Goal: Feedback & Contribution: Contribute content

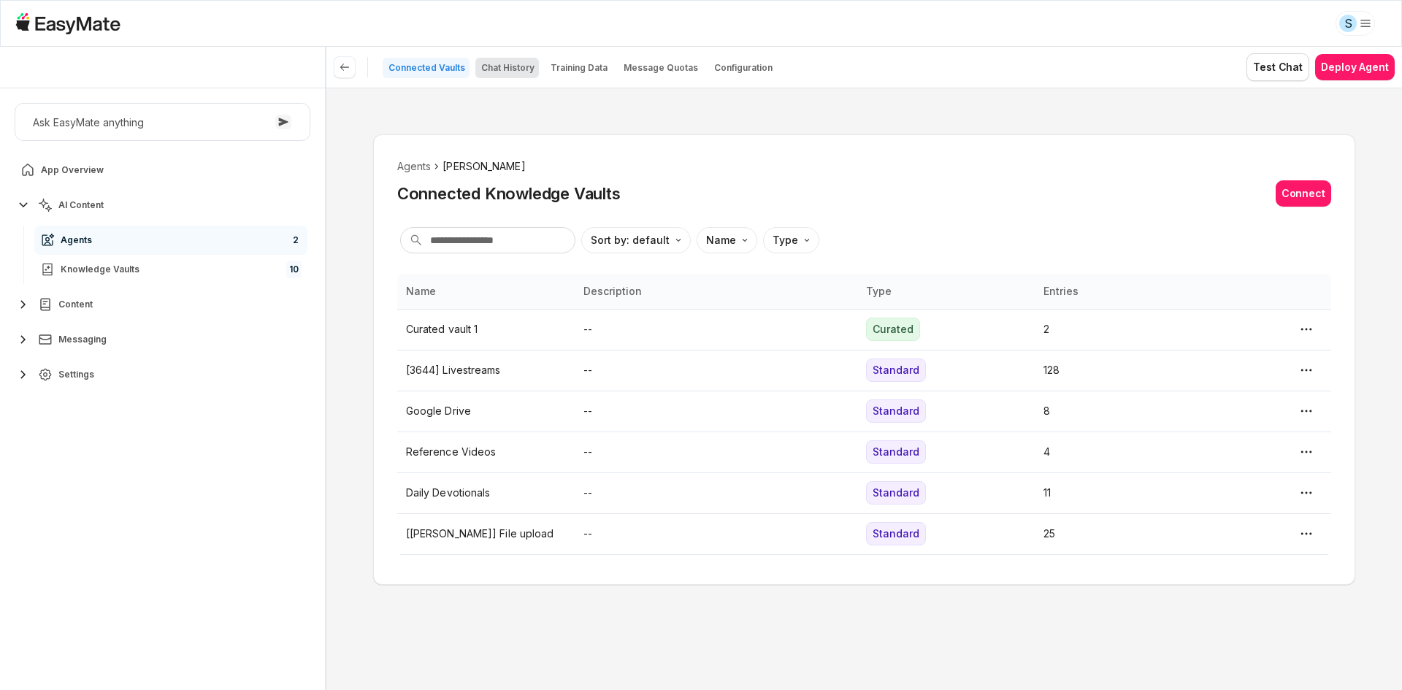
click at [516, 73] on p "Chat History" at bounding box center [507, 68] width 53 height 12
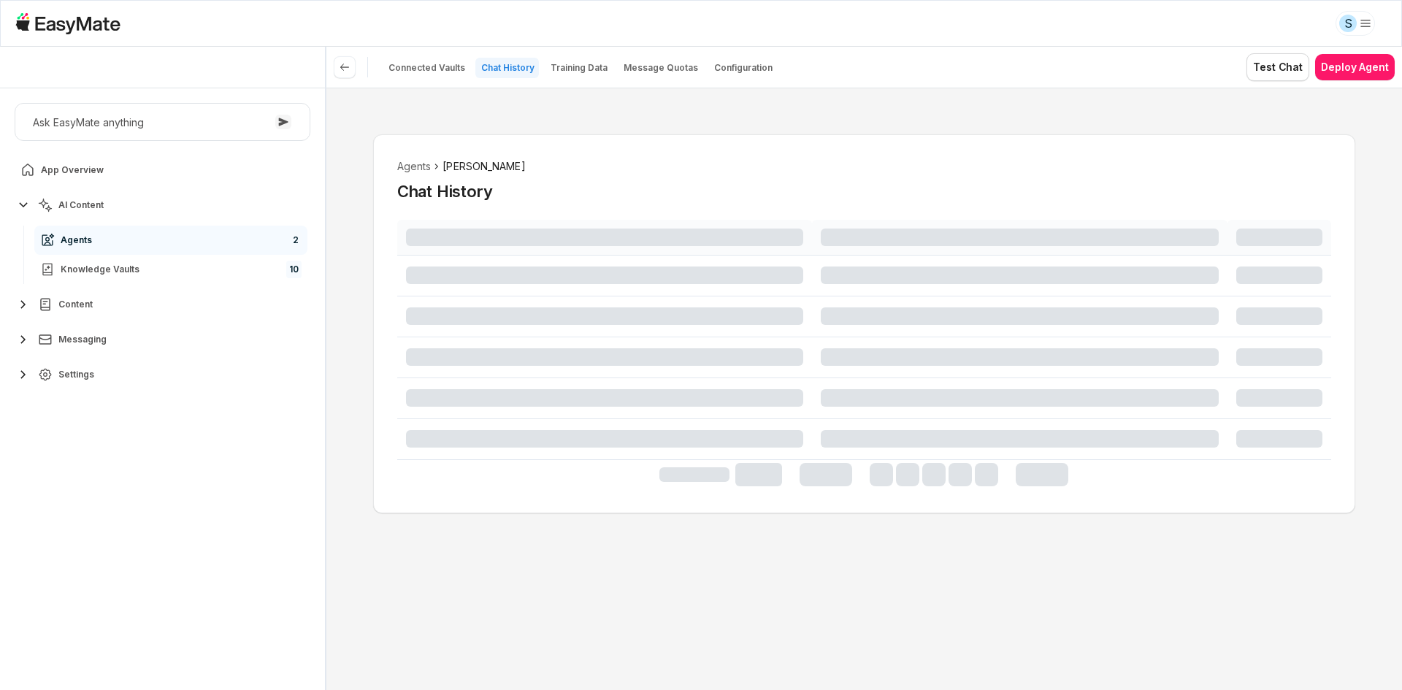
click at [541, 112] on div "Agents [PERSON_NAME] Chat History" at bounding box center [864, 389] width 1076 height 603
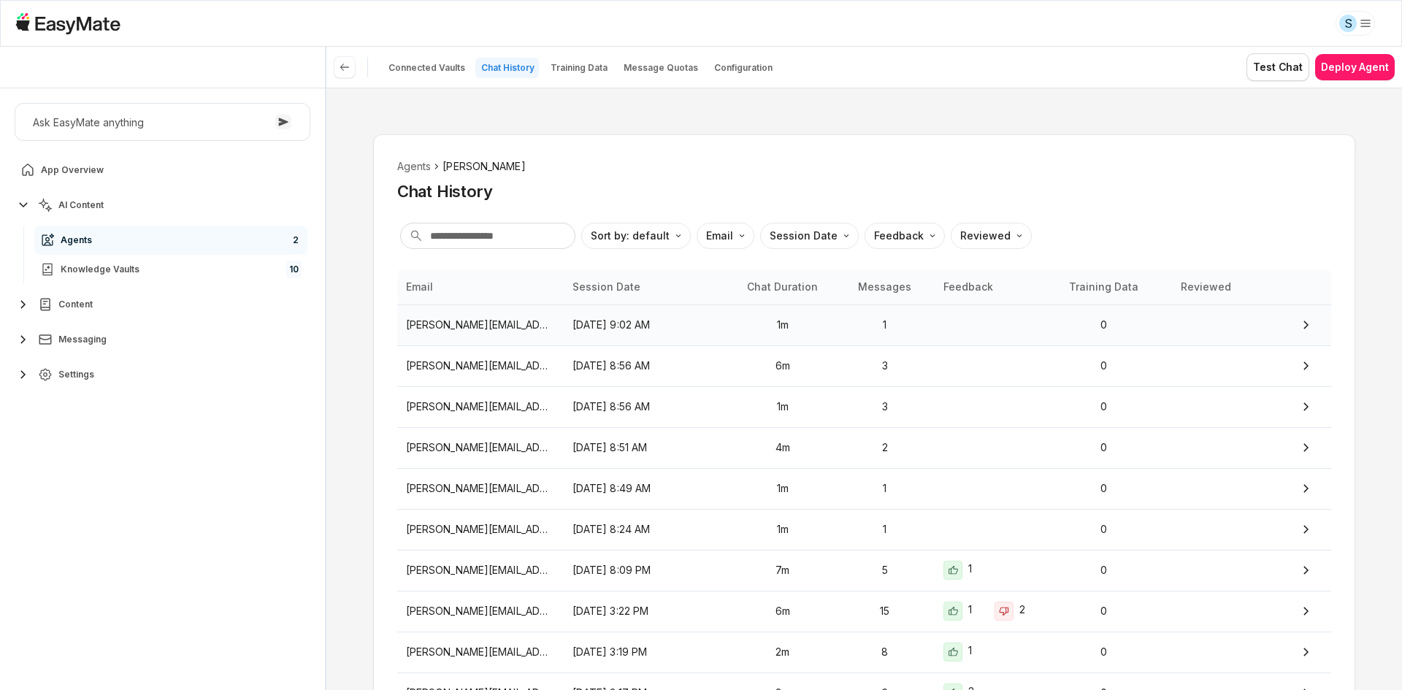
click at [898, 329] on p "1" at bounding box center [885, 325] width 82 height 16
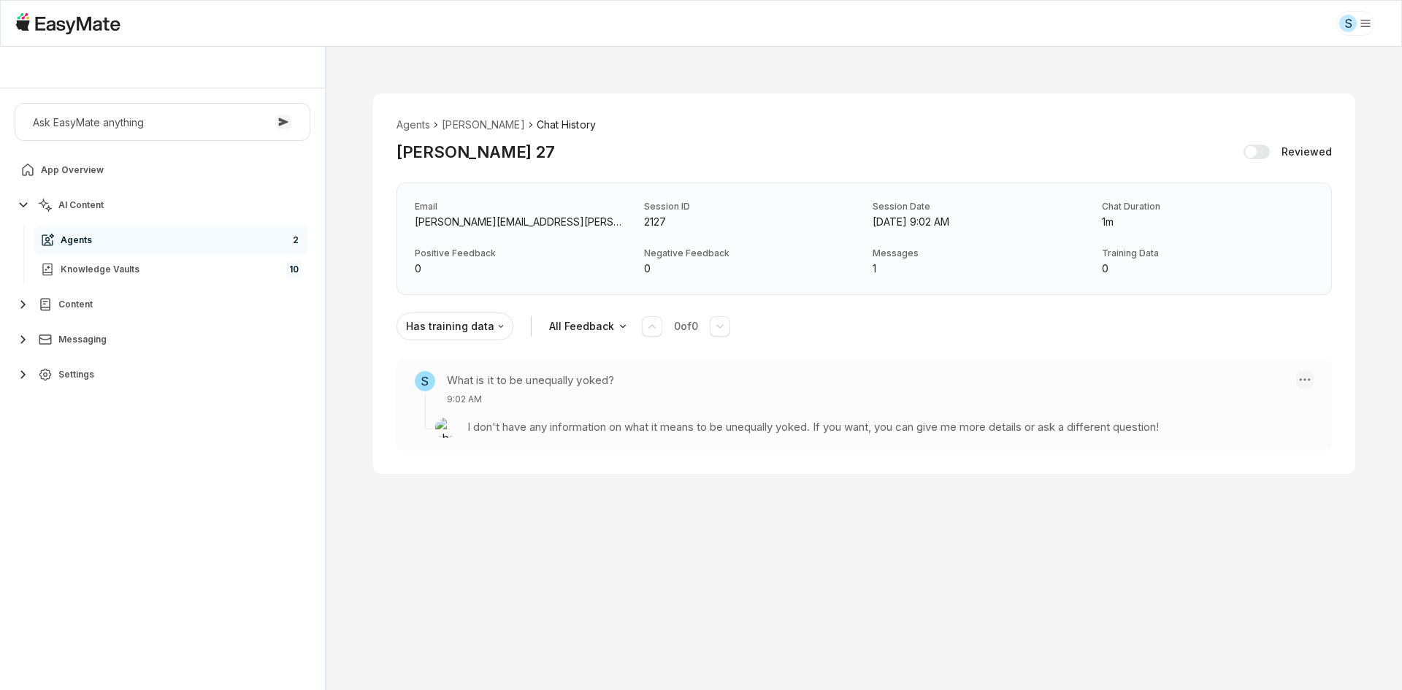
click at [1297, 379] on html "S [PERSON_NAME] - Core Of The Heart Ask EasyMate anything App Overview AI Conte…" at bounding box center [701, 345] width 1402 height 690
click at [1236, 403] on div "Create Training Data" at bounding box center [1226, 404] width 105 height 32
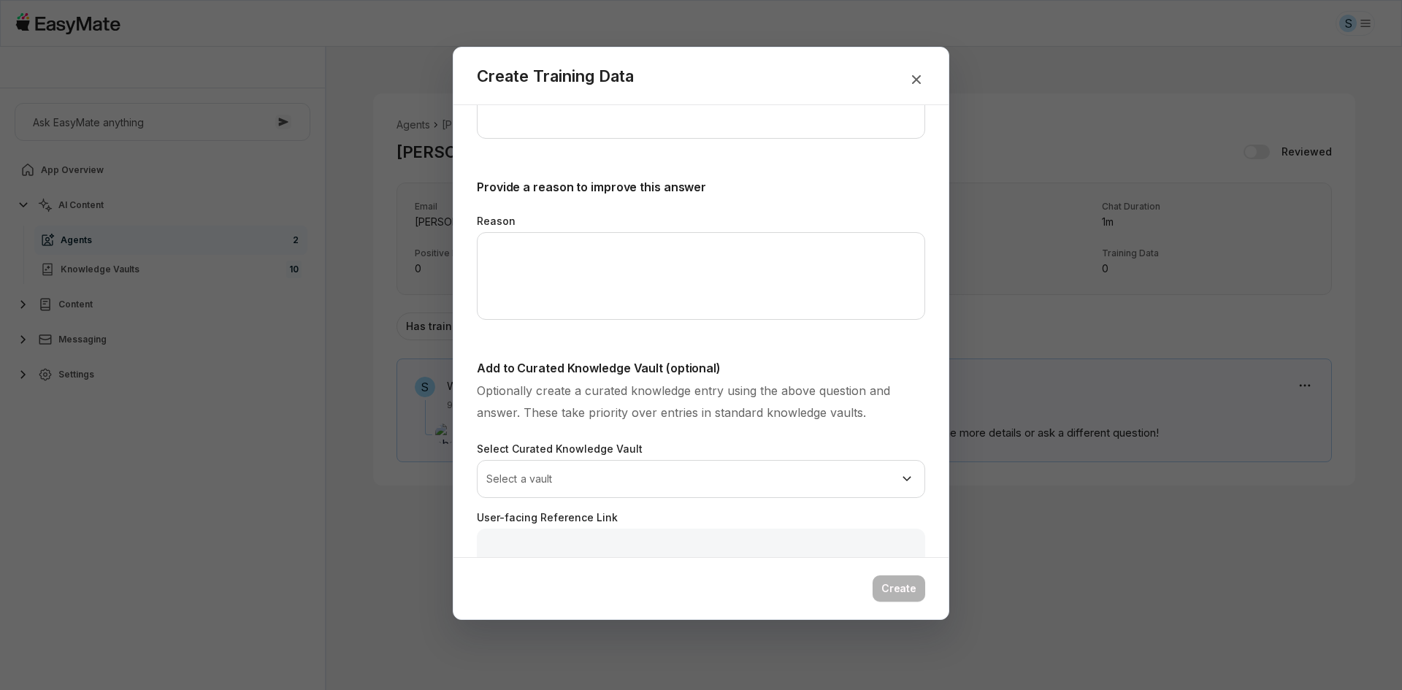
scroll to position [399, 0]
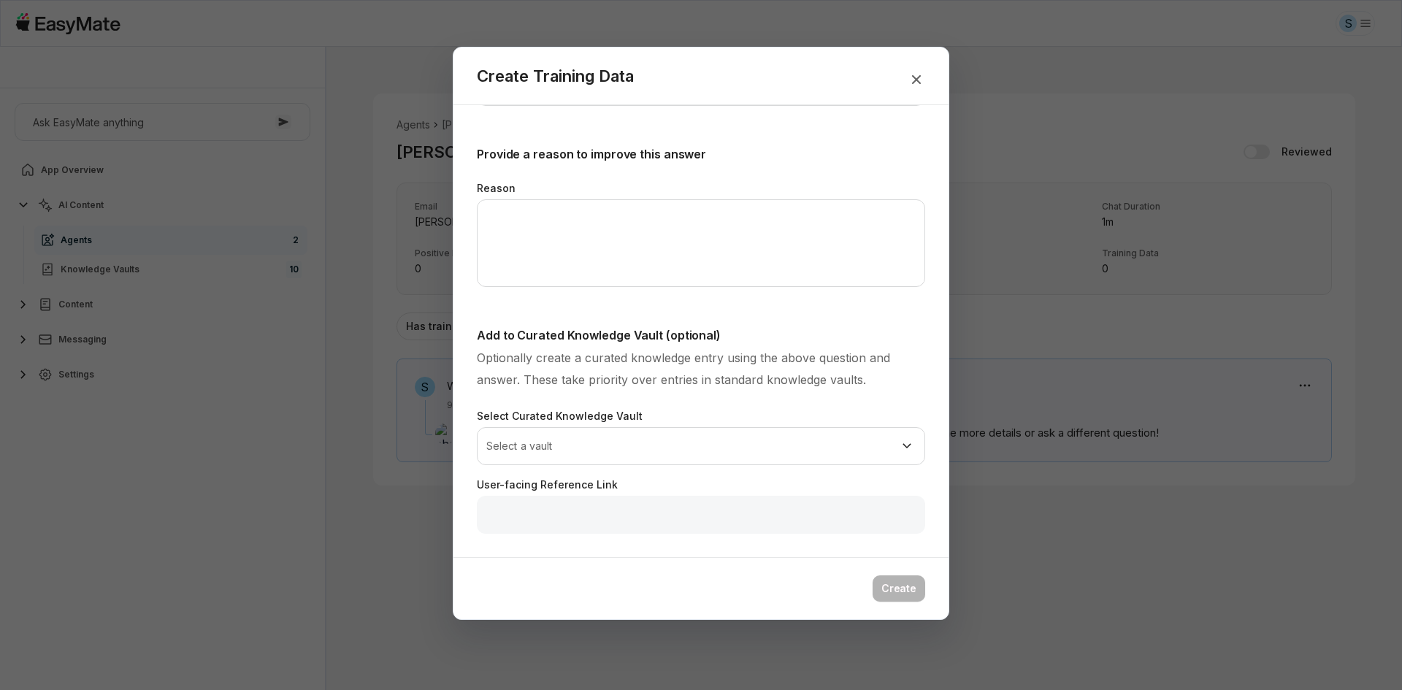
click at [870, 426] on div "Select Curated Knowledge Vault Select a vault" at bounding box center [701, 436] width 448 height 57
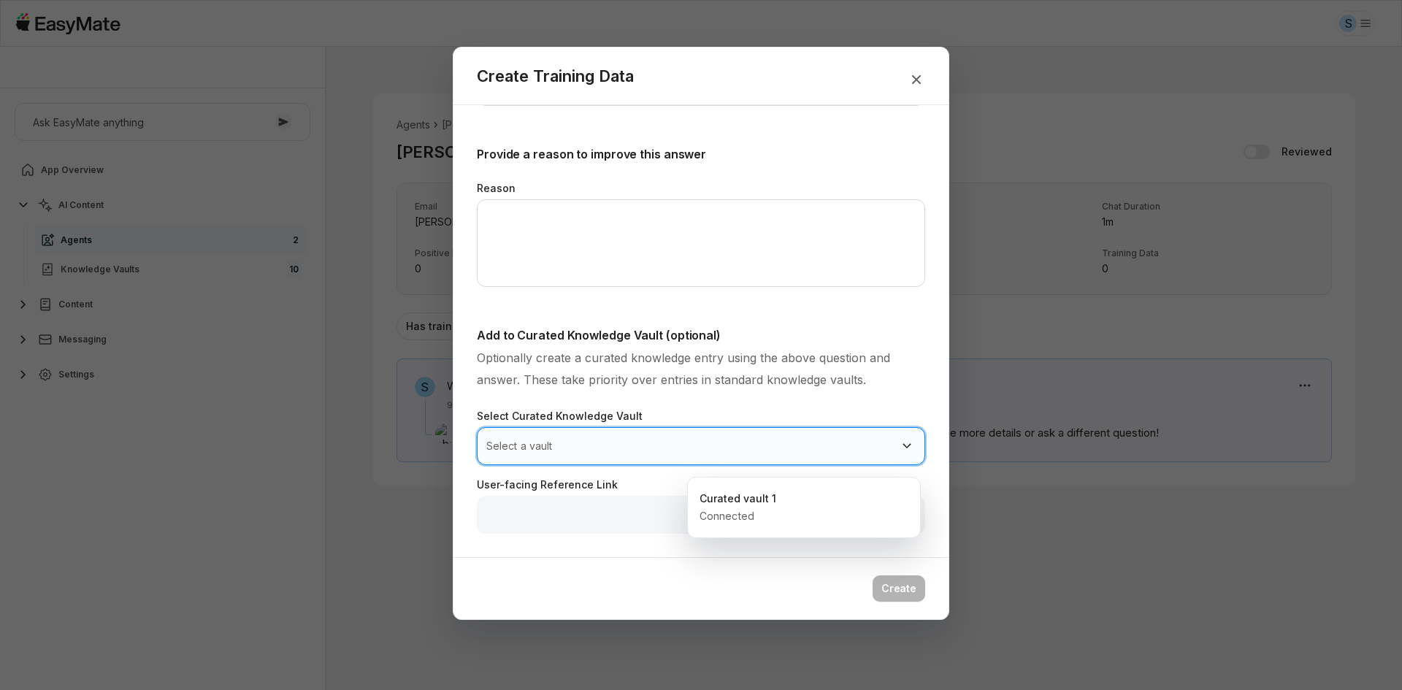
click at [871, 446] on body "S [PERSON_NAME] - Core Of The Heart Ask EasyMate anything App Overview AI Conte…" at bounding box center [701, 345] width 1402 height 690
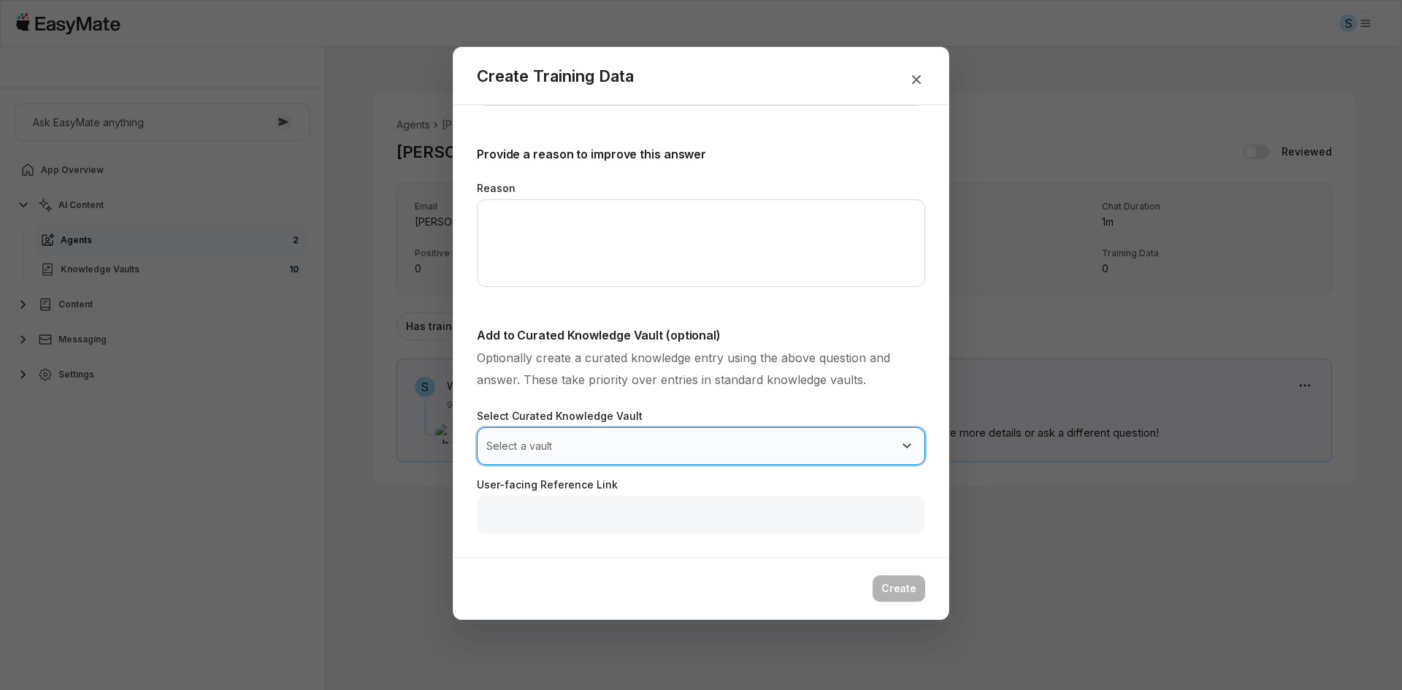
click at [871, 446] on body "S [PERSON_NAME] - Core Of The Heart Ask EasyMate anything App Overview AI Conte…" at bounding box center [701, 345] width 1402 height 690
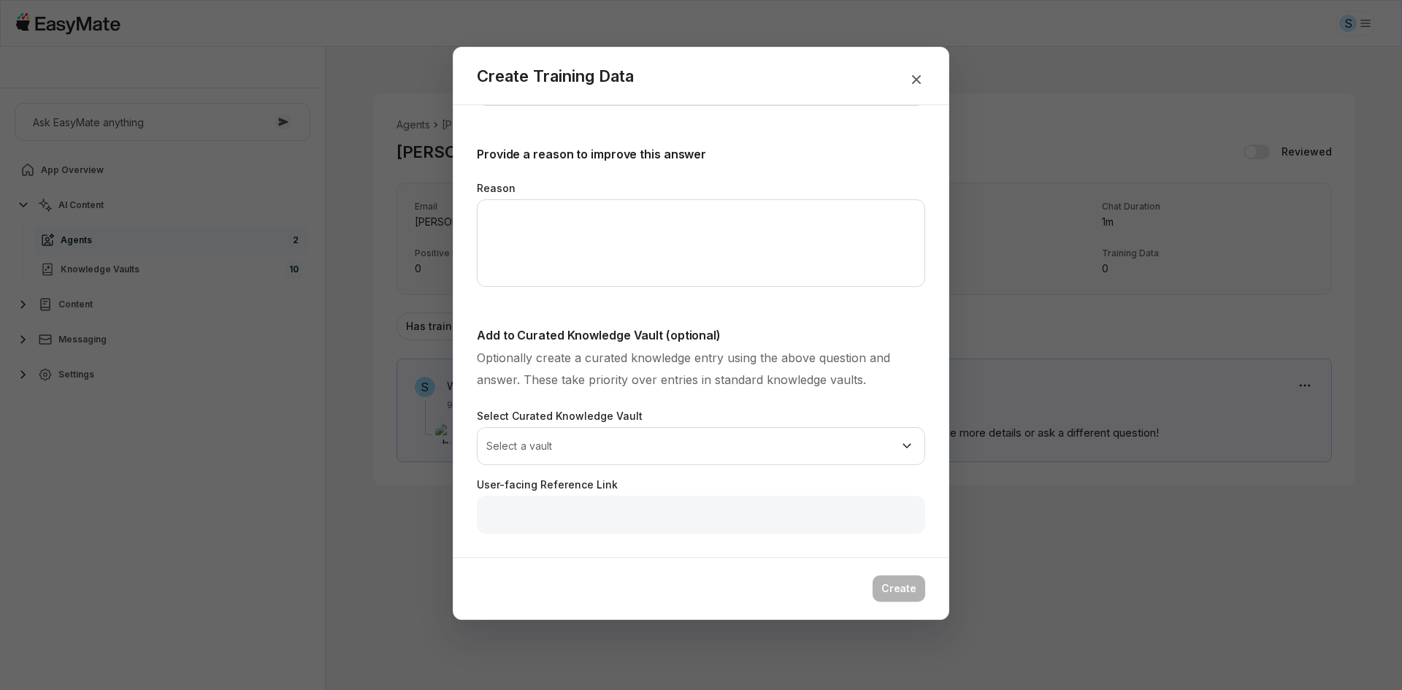
click at [876, 405] on div "**********" at bounding box center [701, 429] width 448 height 207
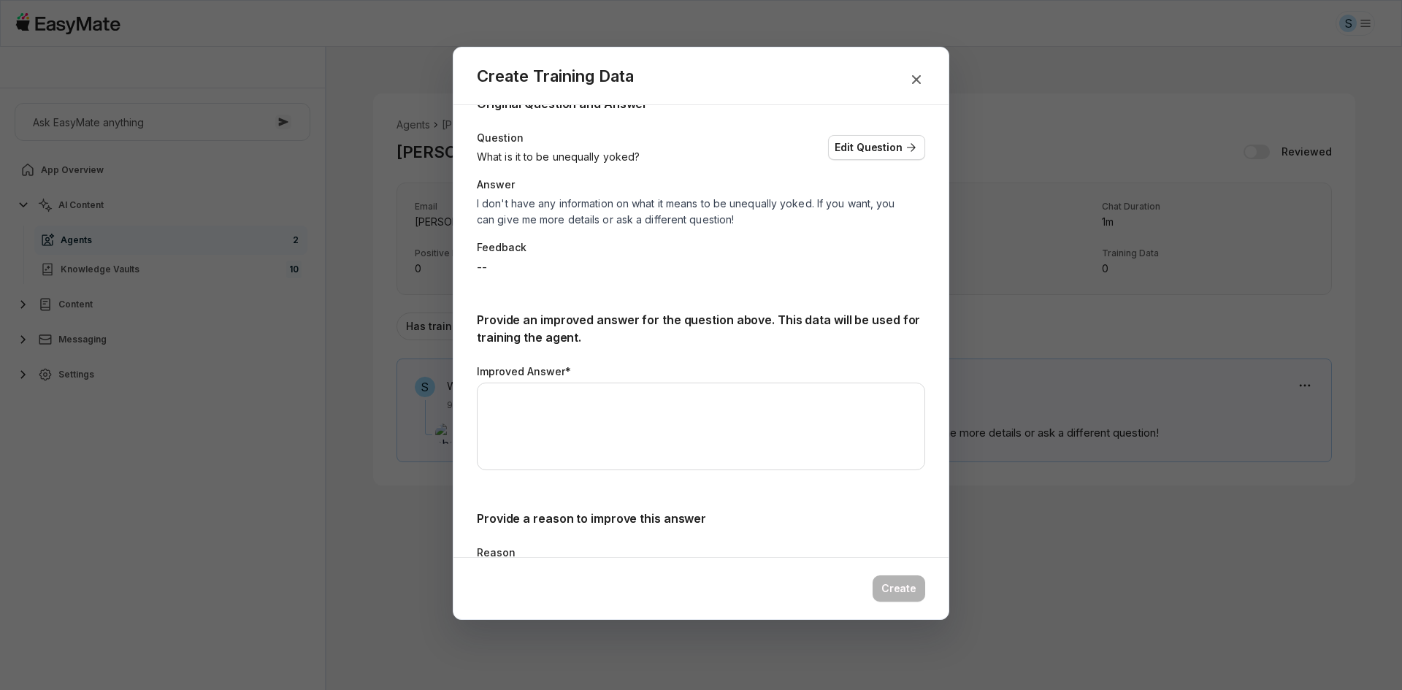
click at [927, 400] on div "**********" at bounding box center [701, 497] width 495 height 850
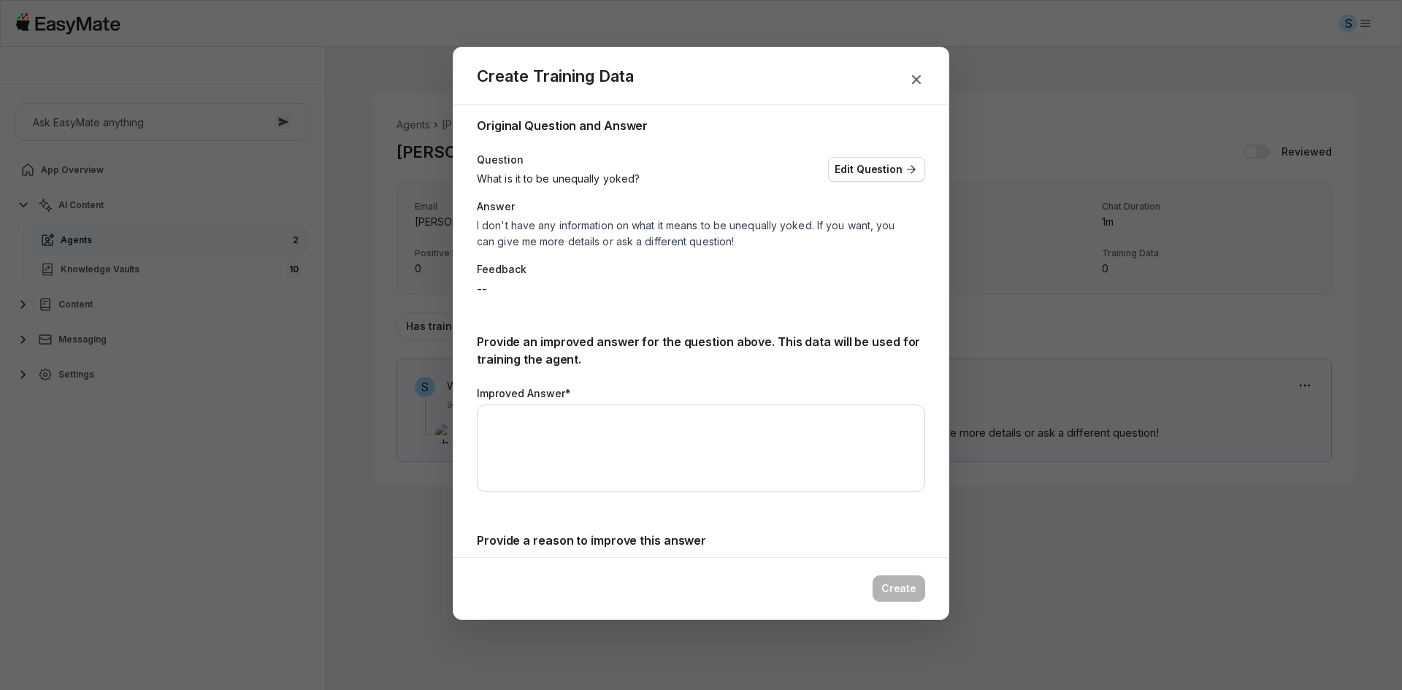
scroll to position [0, 0]
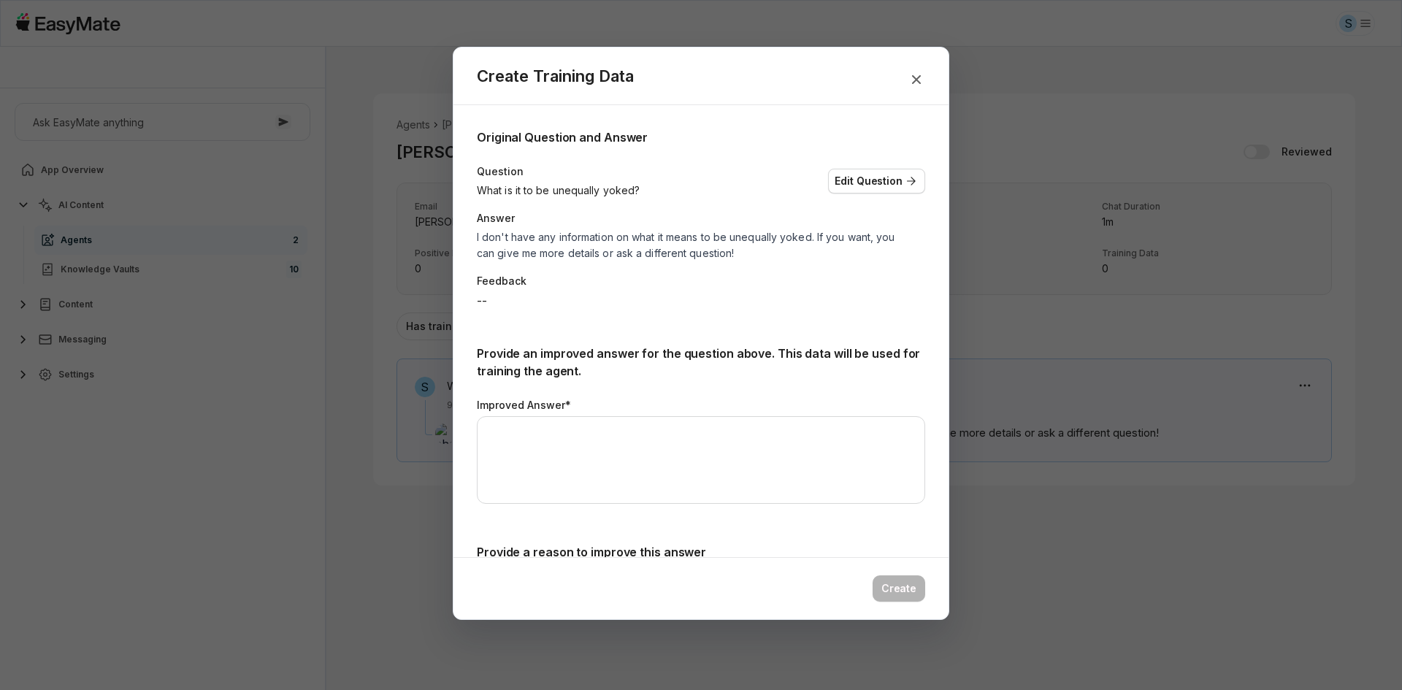
click at [927, 400] on div "**********" at bounding box center [701, 530] width 495 height 850
click at [937, 405] on div "**********" at bounding box center [701, 530] width 495 height 850
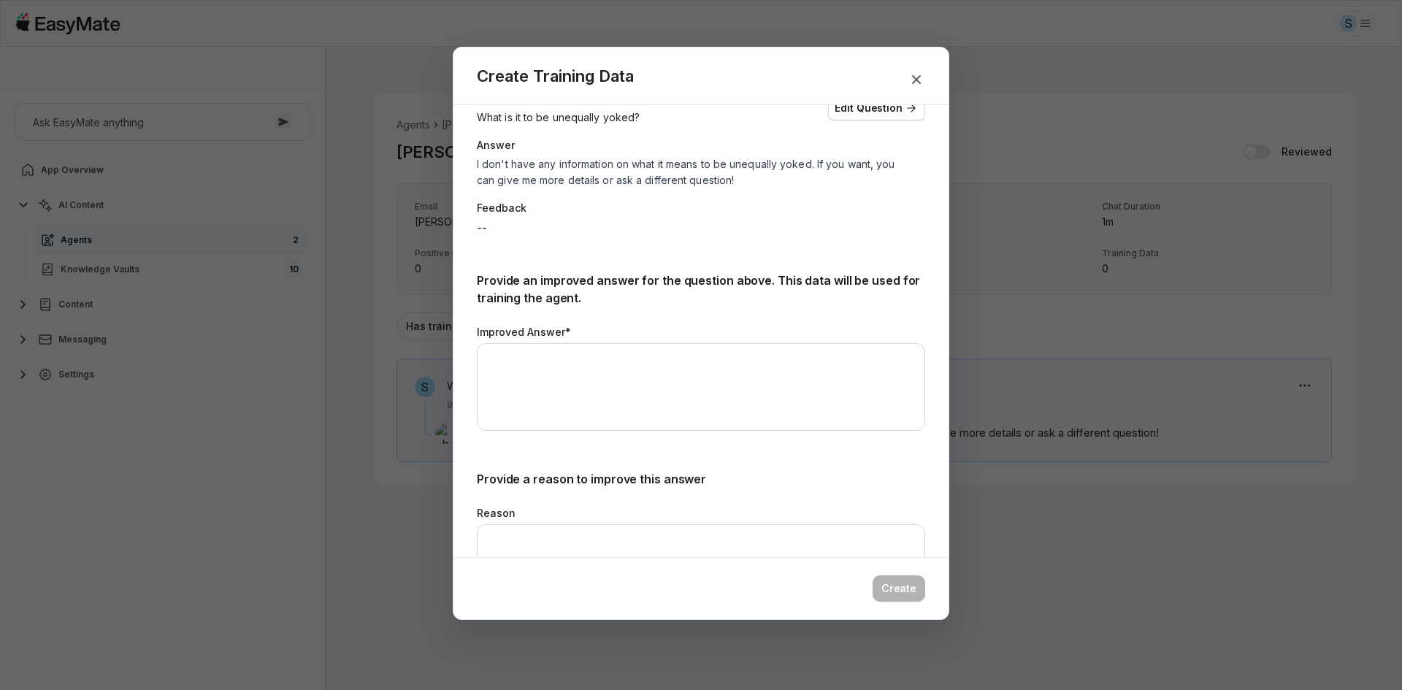
click at [933, 410] on div "**********" at bounding box center [701, 457] width 495 height 850
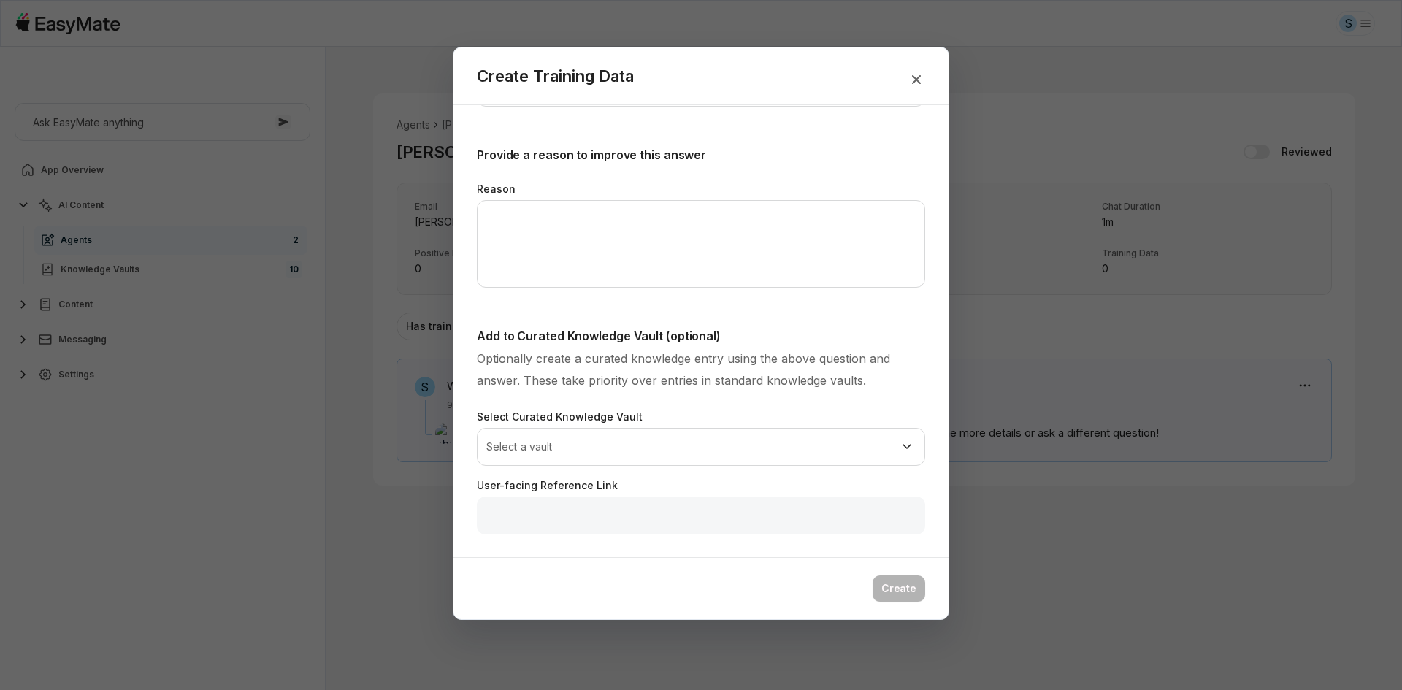
scroll to position [399, 0]
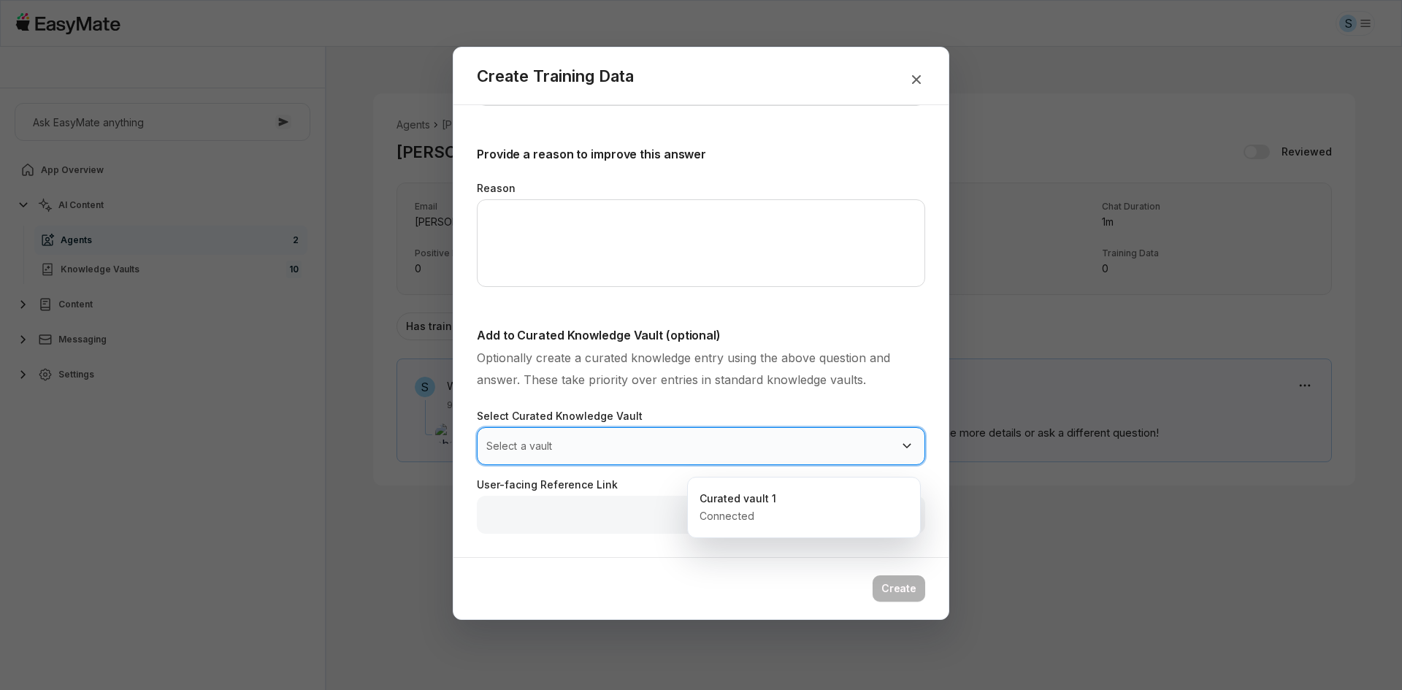
click at [909, 445] on body "S [PERSON_NAME] - Core Of The Heart Ask EasyMate anything App Overview AI Conte…" at bounding box center [701, 345] width 1402 height 690
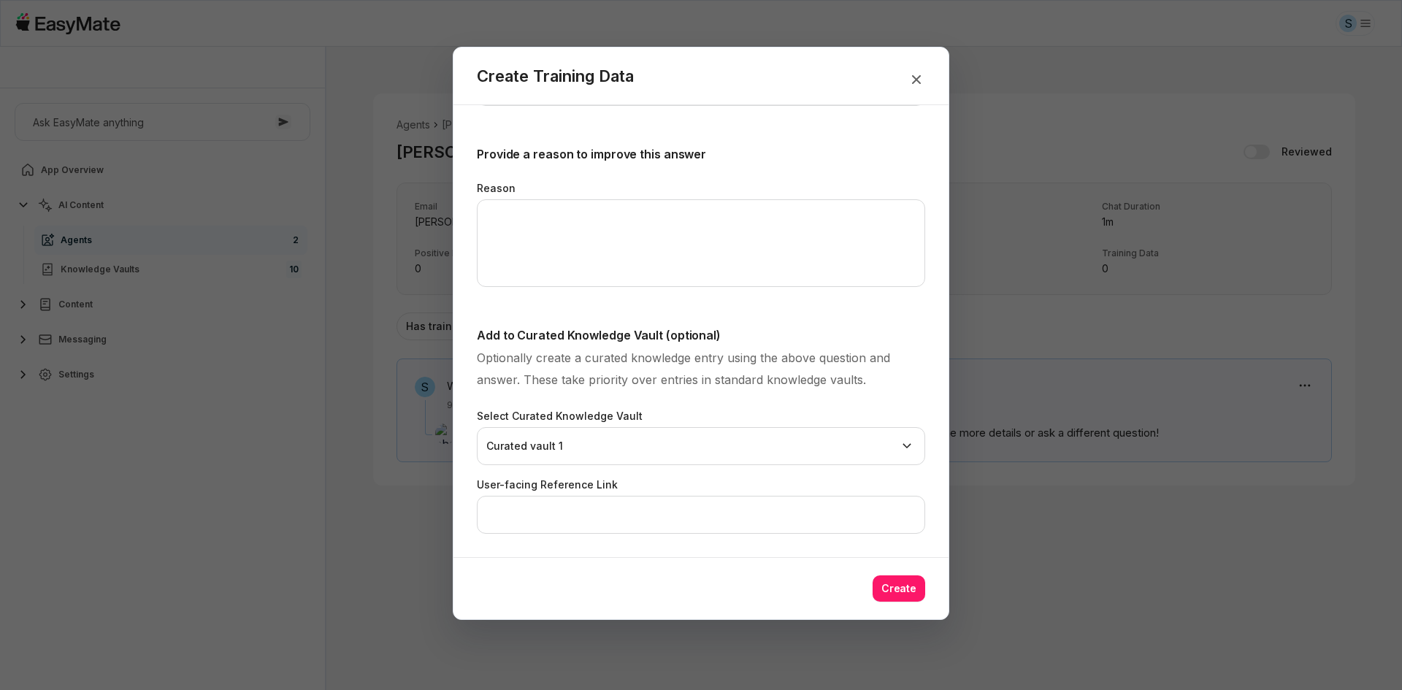
click at [904, 384] on p "Optionally create a curated knowledge entry using the above question and answer…" at bounding box center [701, 369] width 448 height 44
click at [912, 590] on button "Create" at bounding box center [899, 589] width 53 height 26
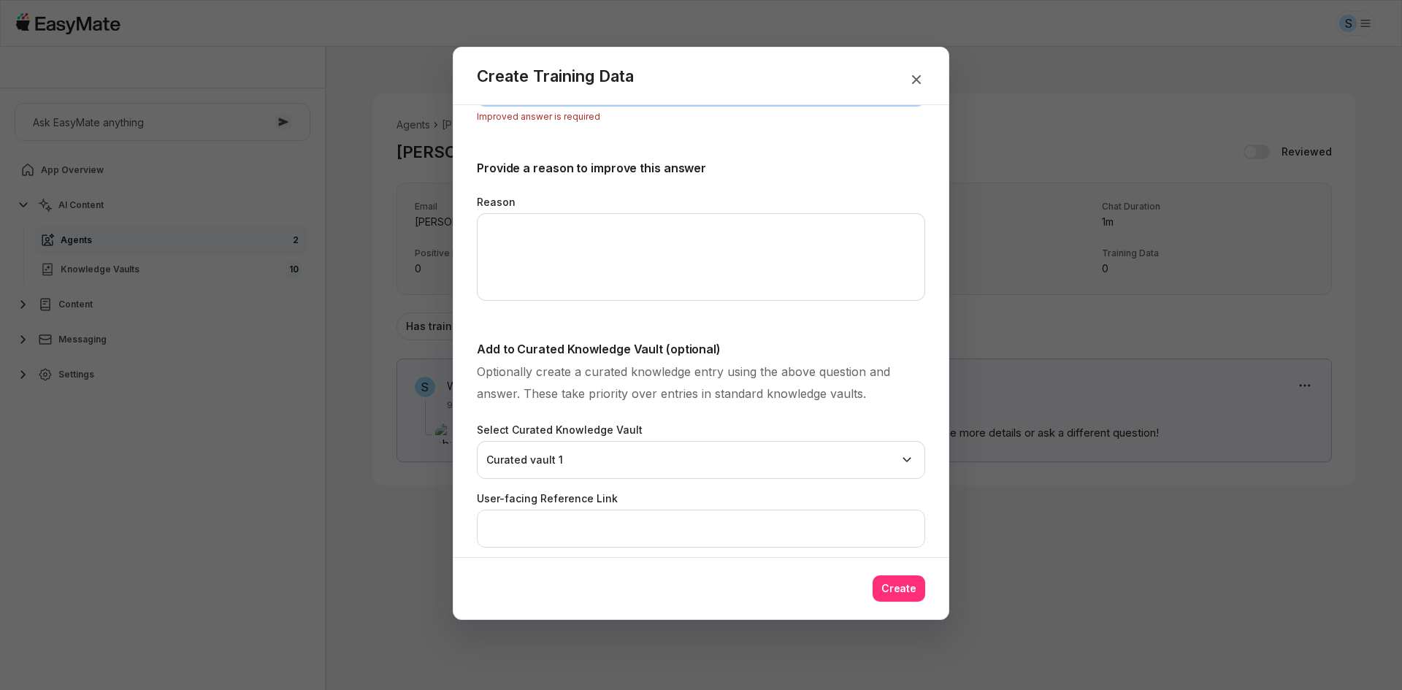
scroll to position [102, 0]
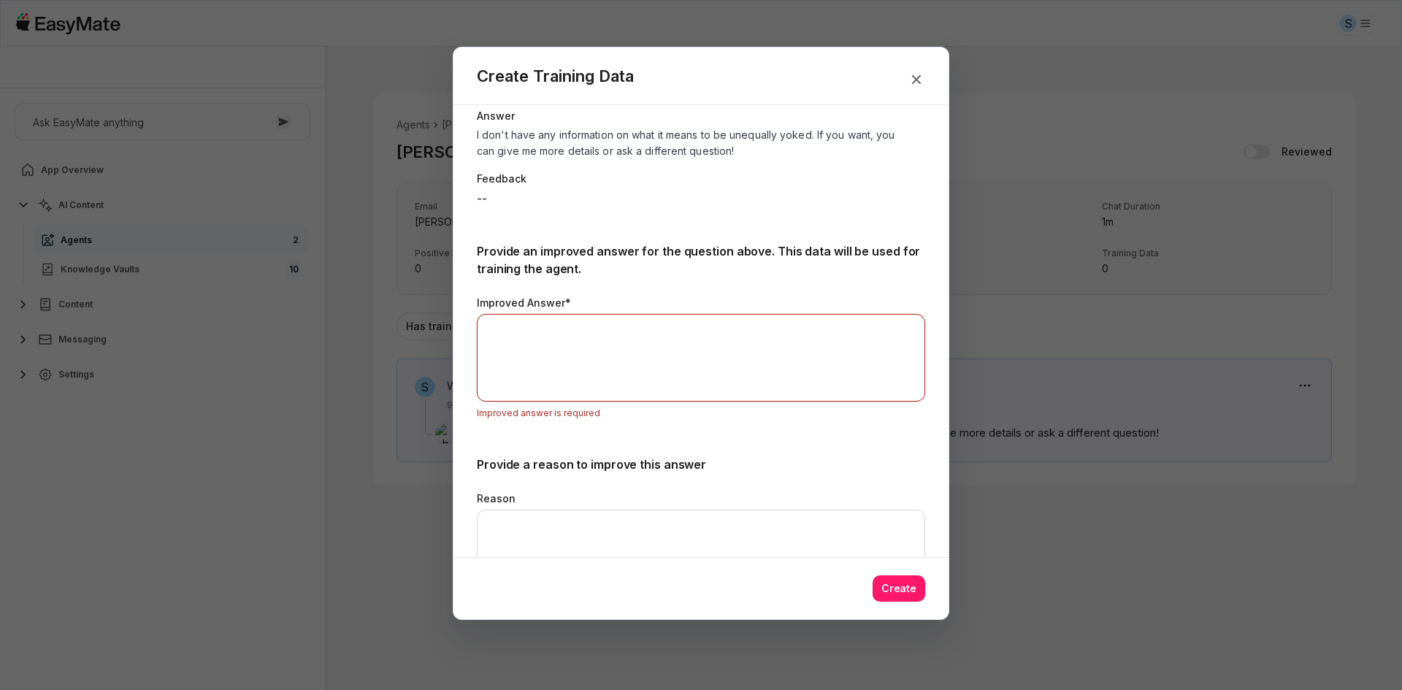
click at [899, 456] on p "Provide a reason to improve this answer" at bounding box center [701, 465] width 448 height 18
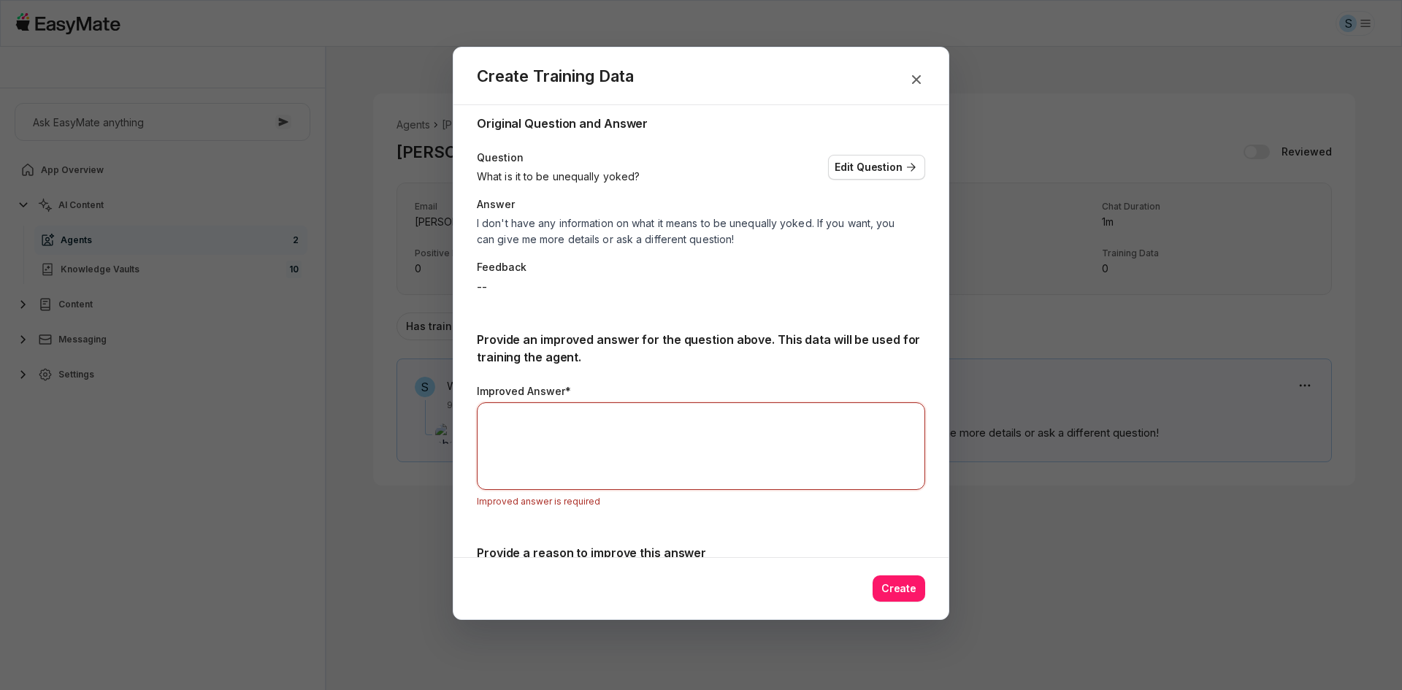
scroll to position [0, 0]
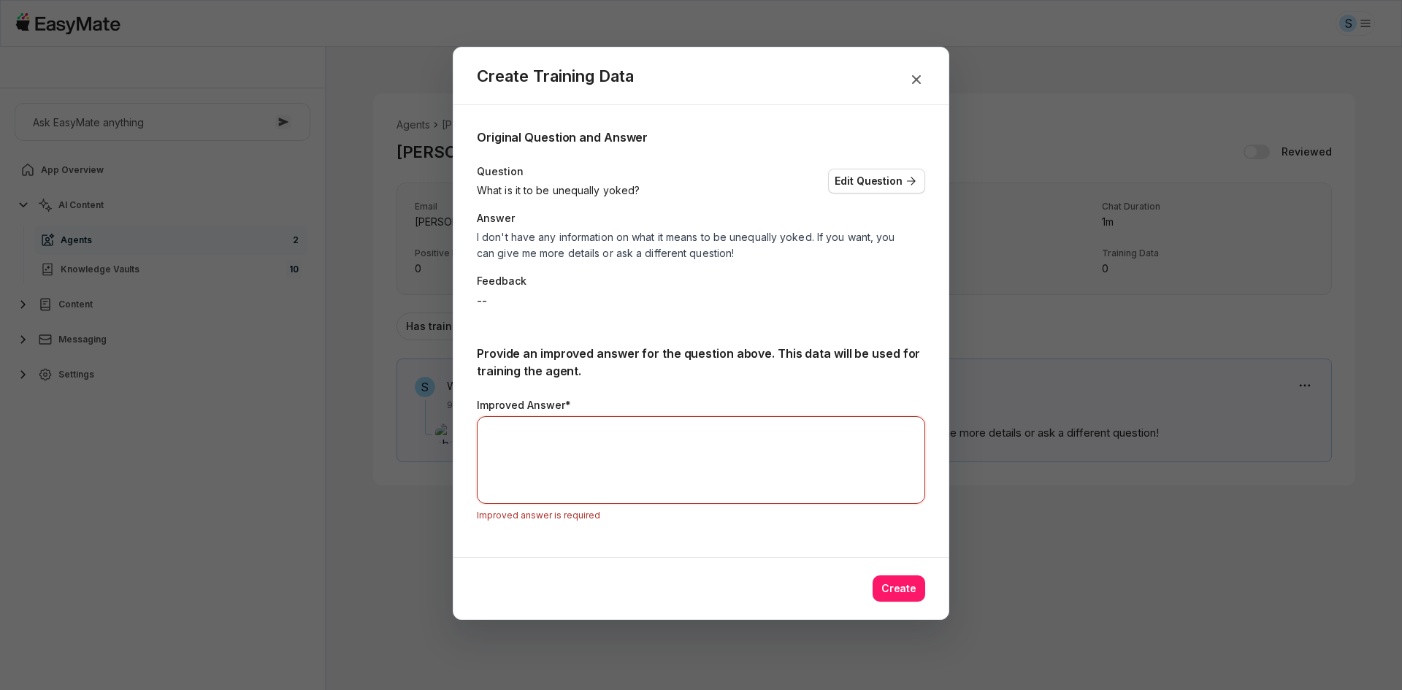
click at [1037, 554] on body "S [PERSON_NAME] - Core Of The Heart Ask EasyMate anything App Overview AI Conte…" at bounding box center [701, 345] width 1402 height 690
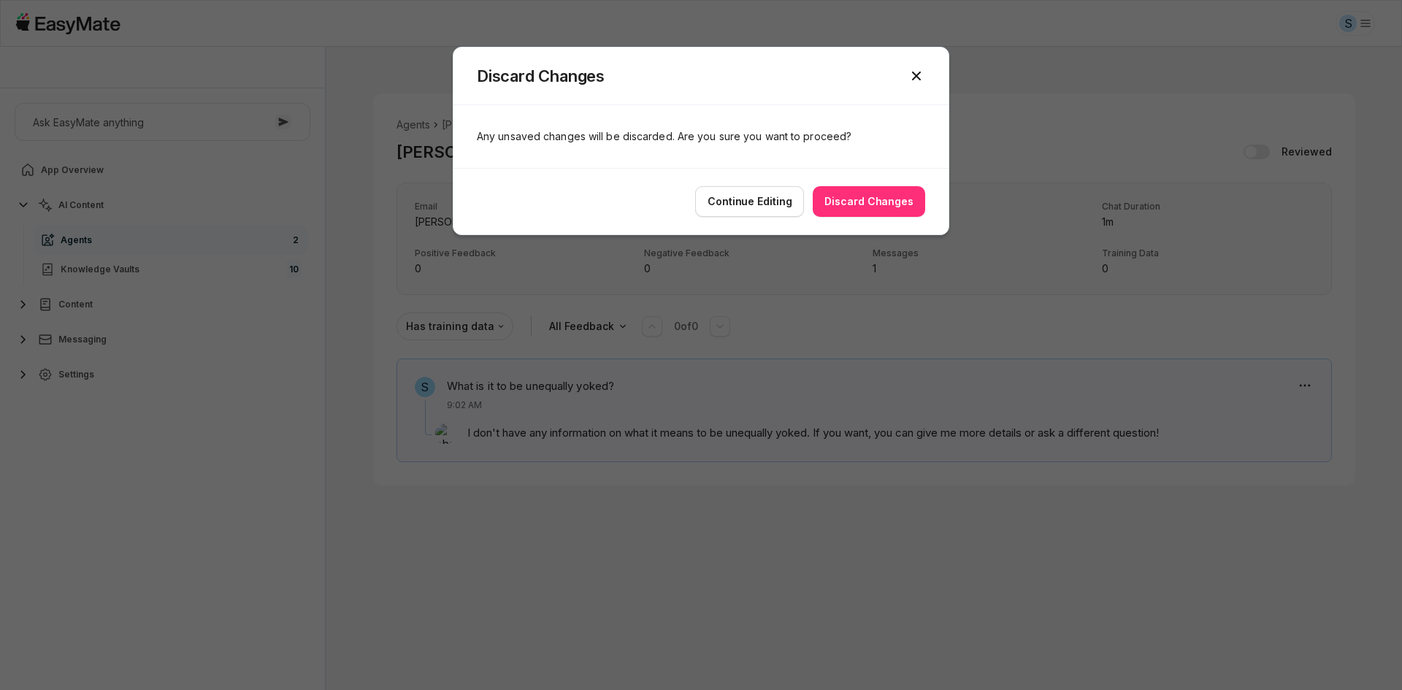
click at [846, 204] on button "Discard Changes" at bounding box center [869, 201] width 112 height 31
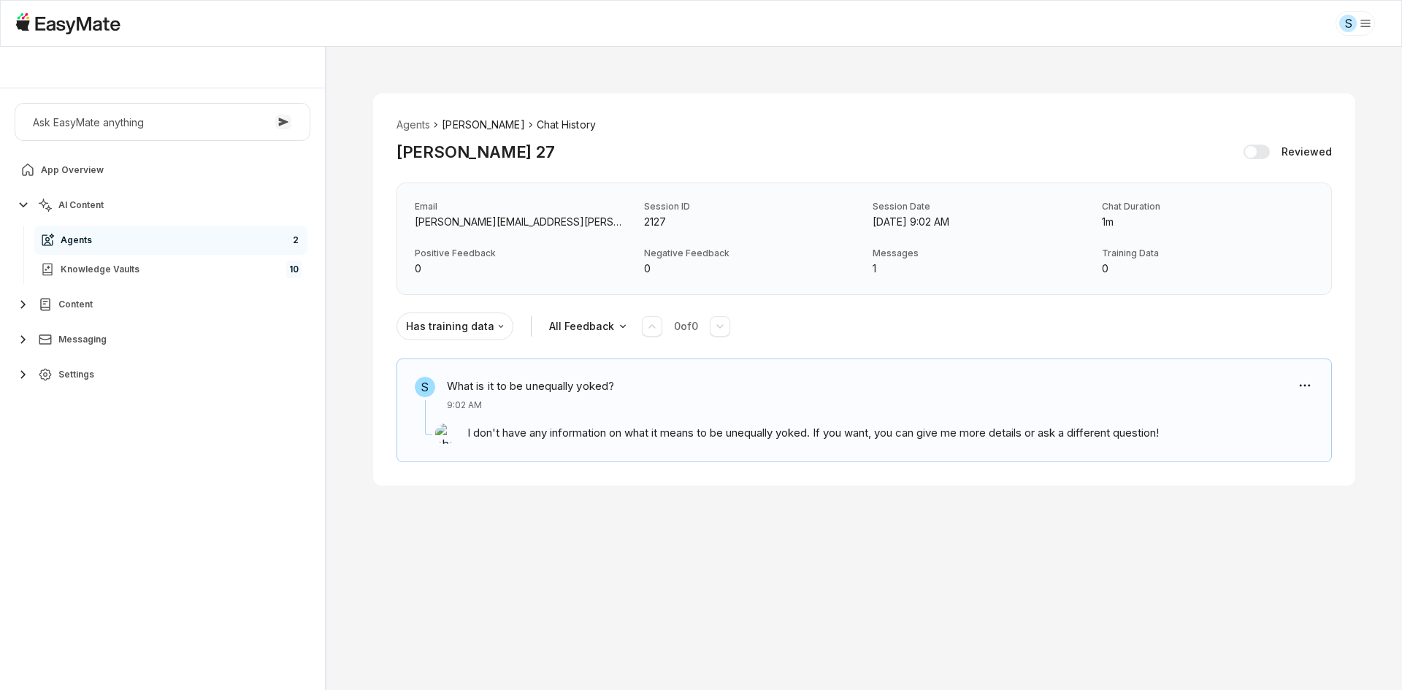
click at [459, 122] on li "[PERSON_NAME]" at bounding box center [483, 125] width 83 height 16
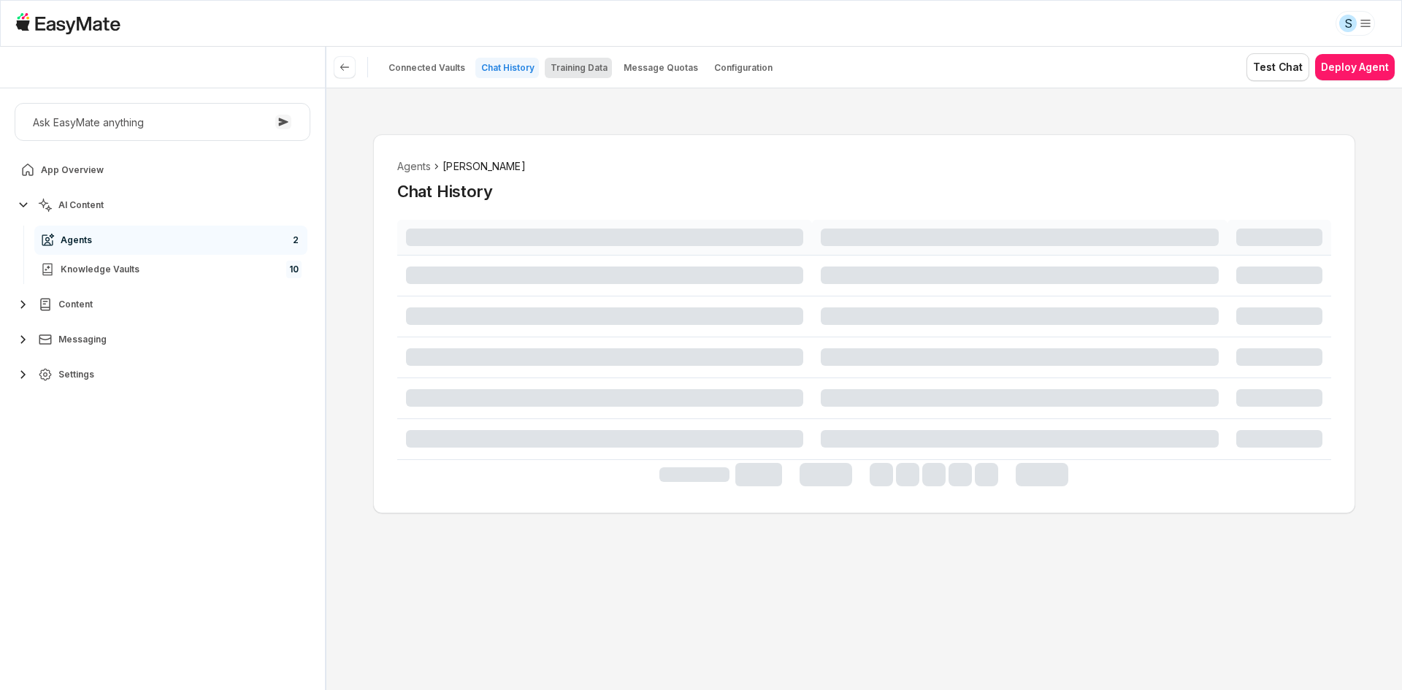
click at [706, 150] on div "Agents [PERSON_NAME] Chat History" at bounding box center [864, 323] width 982 height 379
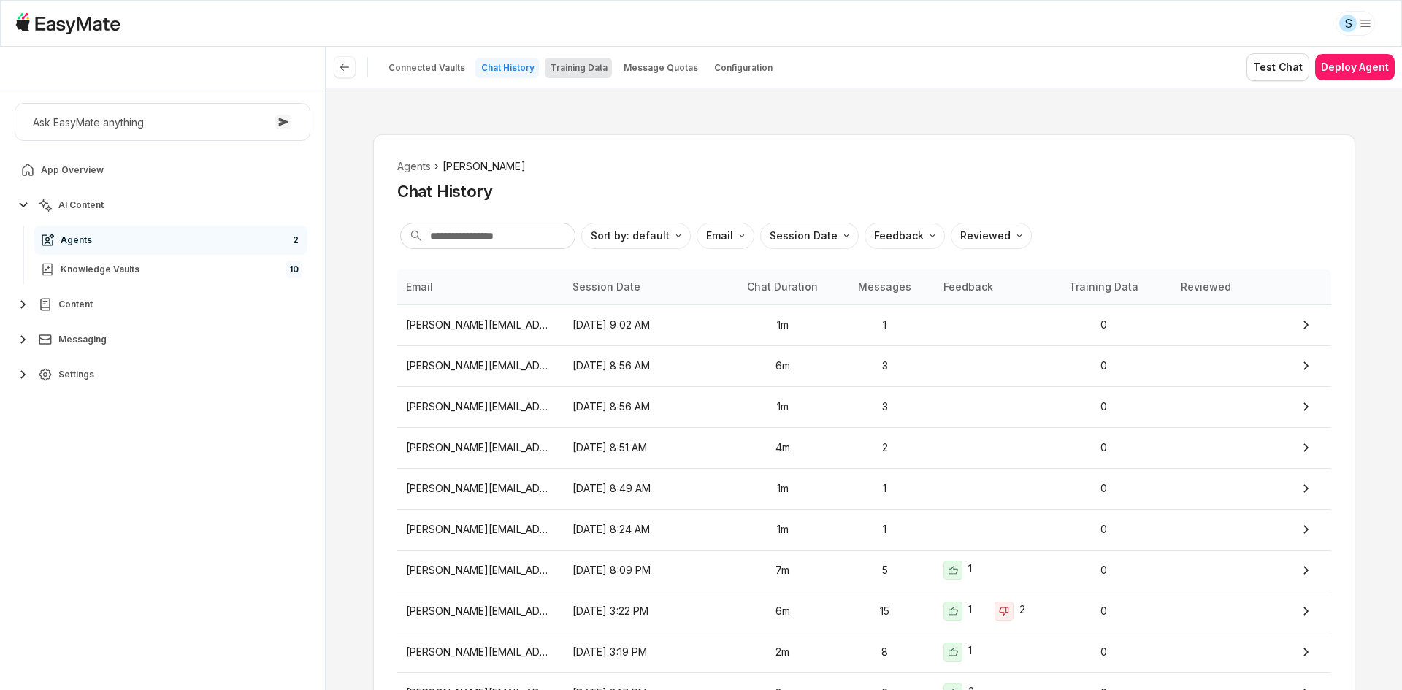
click at [592, 66] on p "Training Data" at bounding box center [579, 68] width 57 height 12
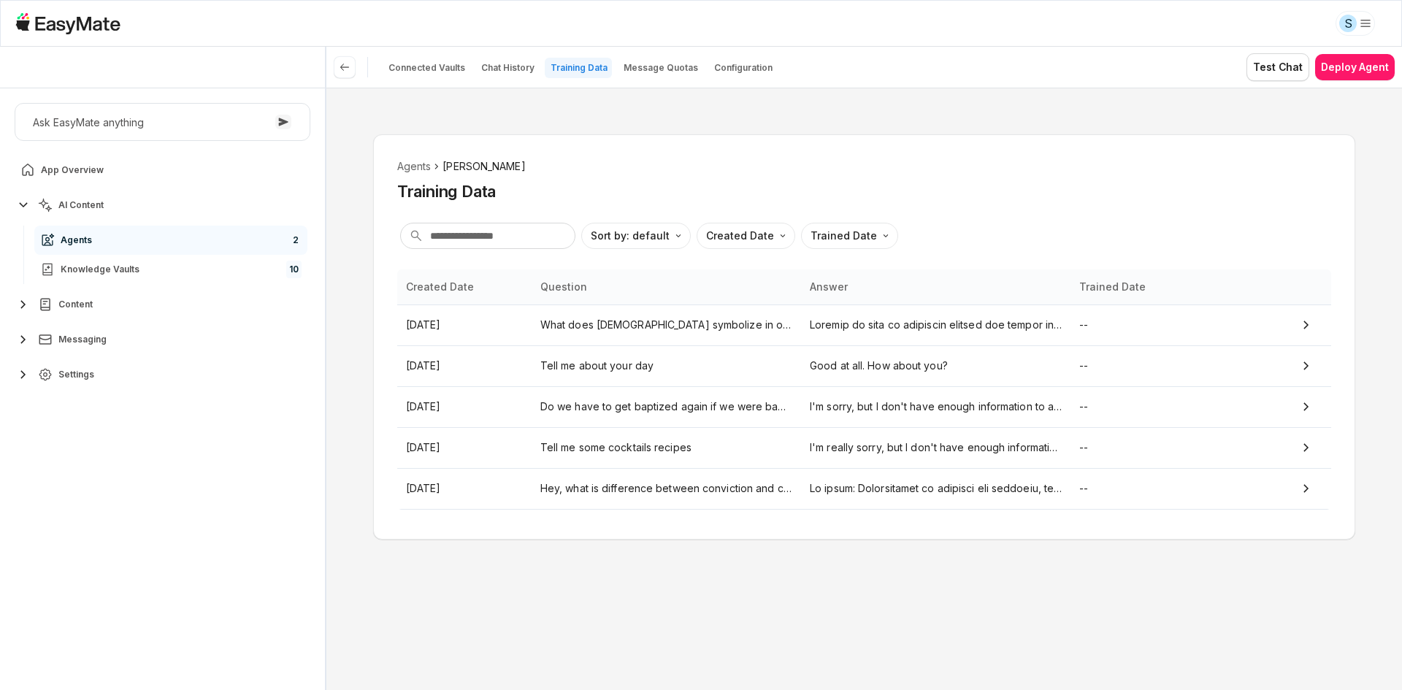
click at [632, 123] on div "Agents [PERSON_NAME] Training Data Sort by: default Direction Created Date Trai…" at bounding box center [864, 389] width 1076 height 603
click at [715, 314] on td "What does [DEMOGRAPHIC_DATA] symbolize in our faith journey?" at bounding box center [666, 325] width 269 height 41
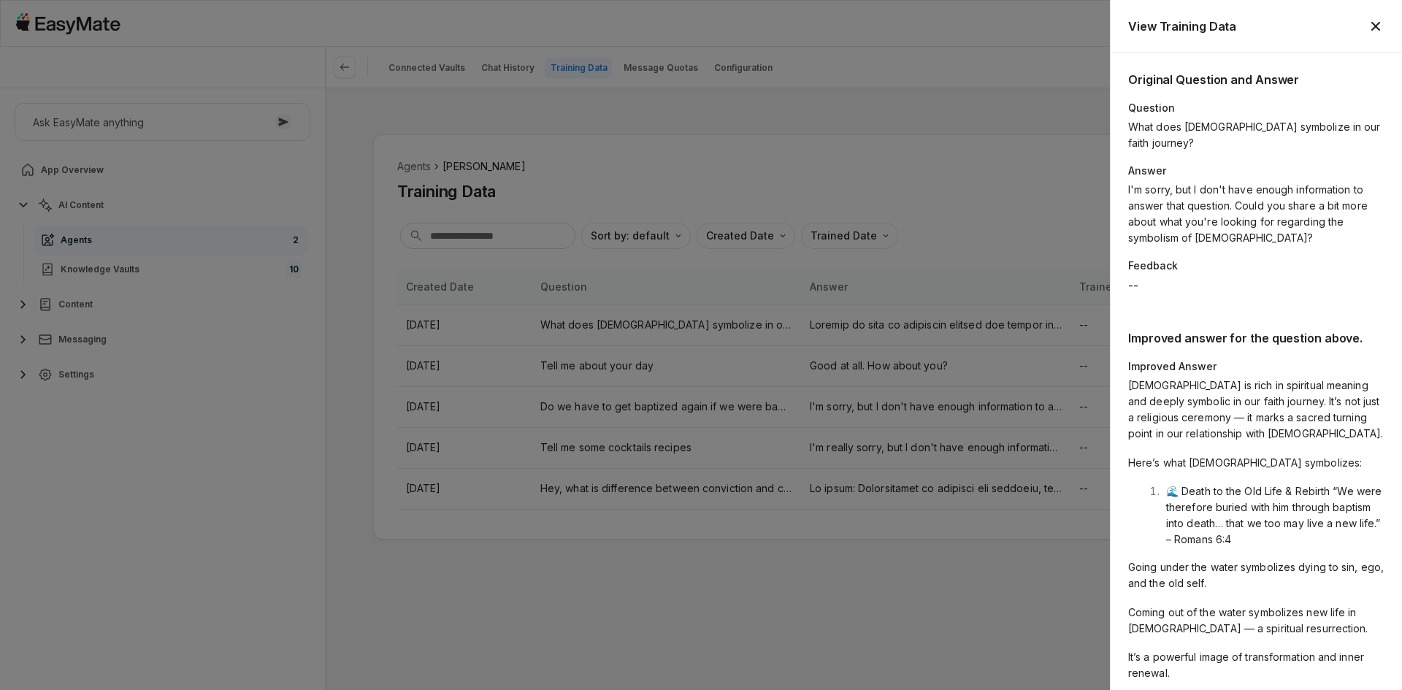
click at [1279, 455] on p "Here’s what [DEMOGRAPHIC_DATA] symbolizes:" at bounding box center [1256, 463] width 256 height 16
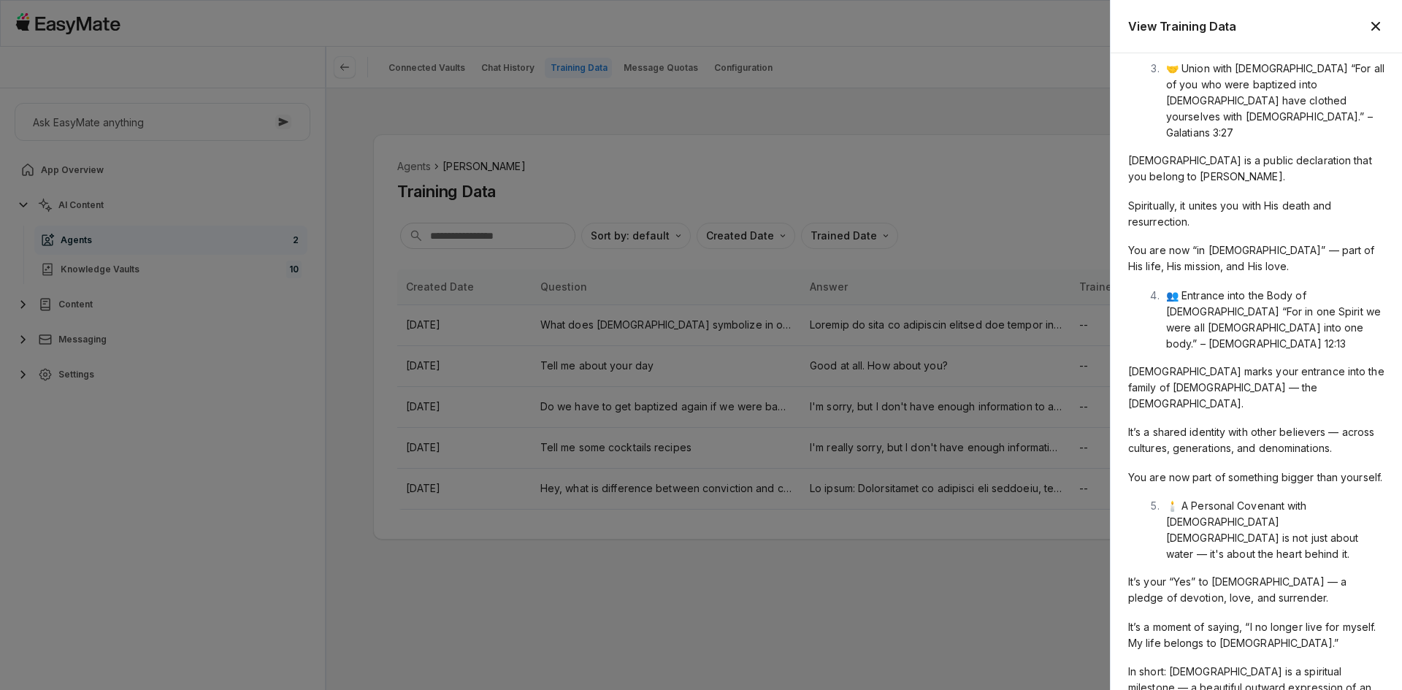
scroll to position [933, 0]
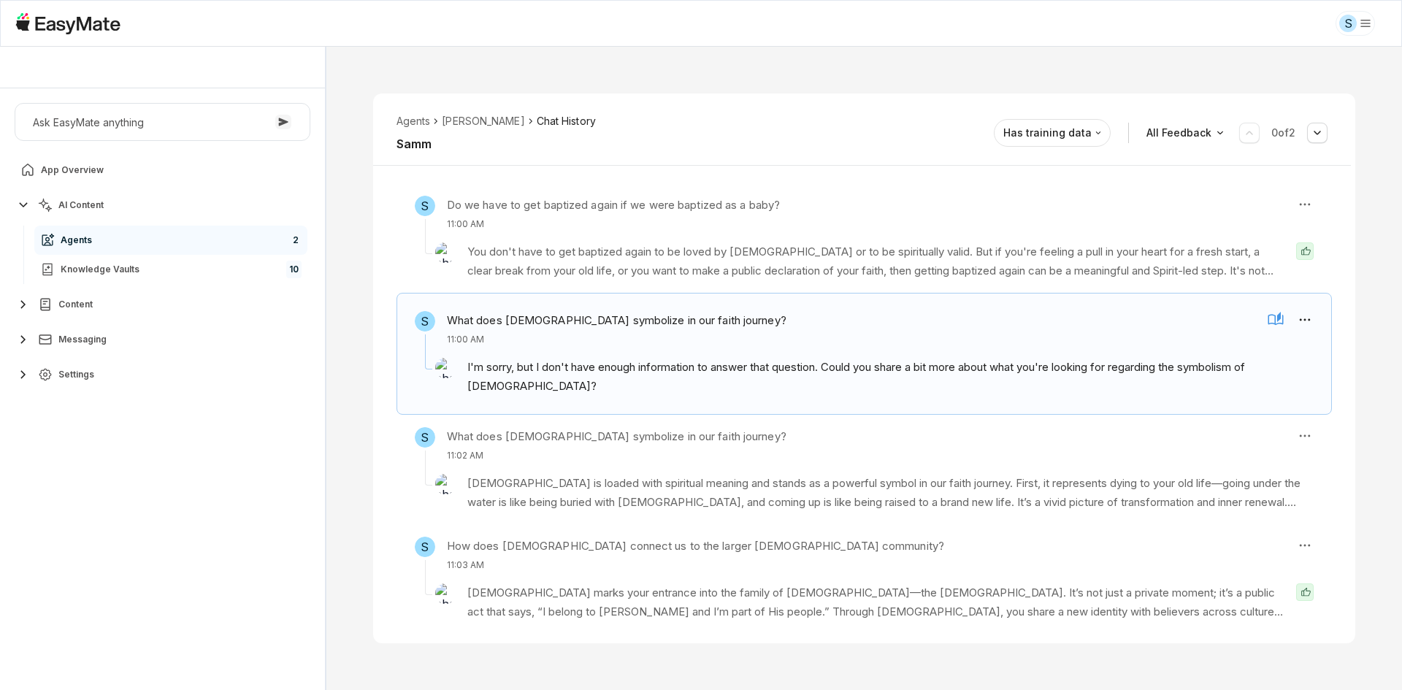
scroll to position [188, 0]
click at [357, 508] on div "Agents [PERSON_NAME] Chat History Samm Reviewed Email [PERSON_NAME][EMAIL_ADDRE…" at bounding box center [864, 368] width 1076 height 643
click at [521, 500] on p "[DEMOGRAPHIC_DATA] is loaded with spiritual meaning and stands as a powerful sy…" at bounding box center [890, 493] width 846 height 39
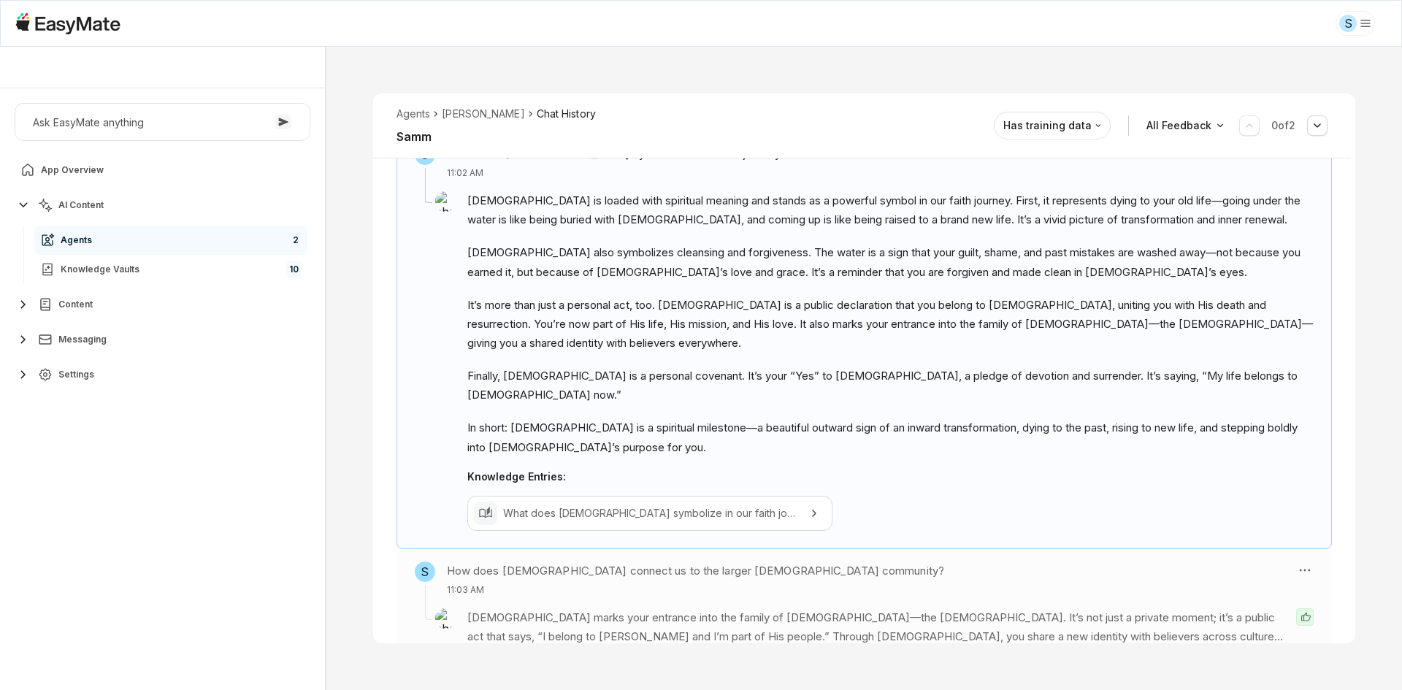
click at [587, 608] on p "[DEMOGRAPHIC_DATA] marks your entrance into the family of [DEMOGRAPHIC_DATA]—th…" at bounding box center [875, 627] width 817 height 39
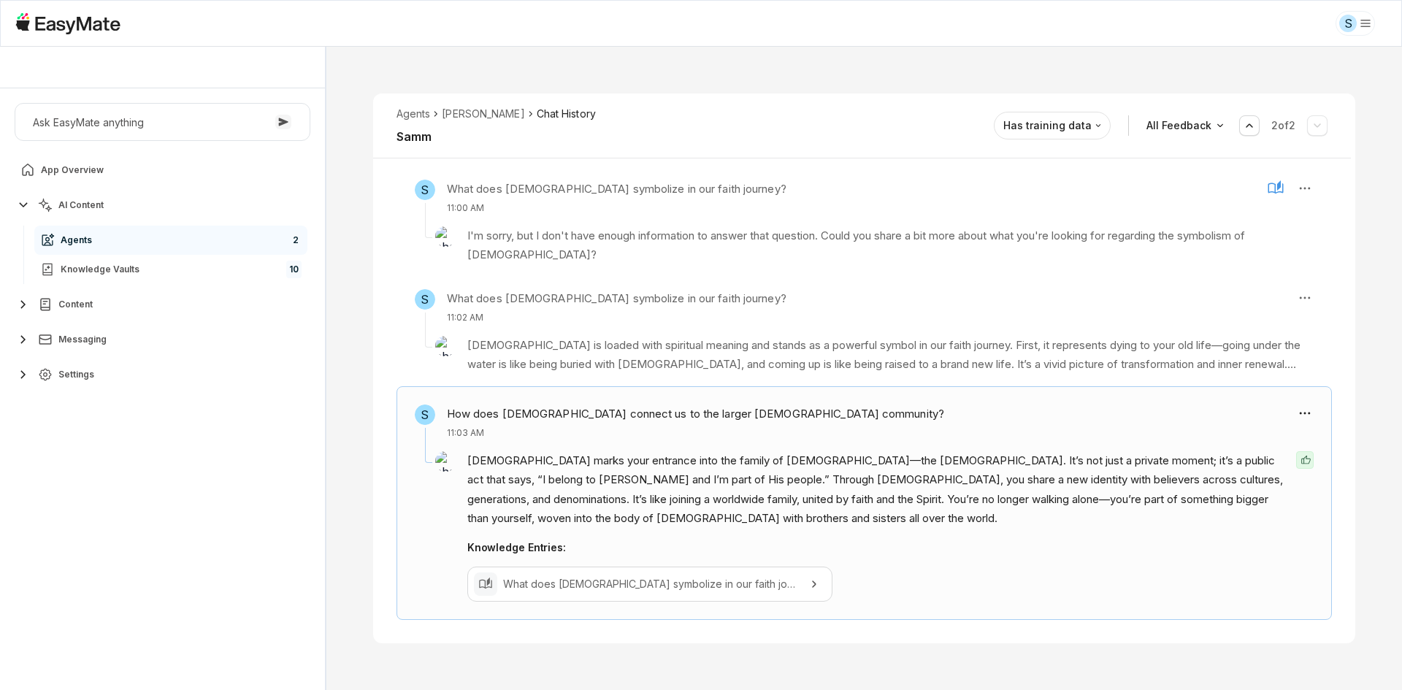
scroll to position [314, 0]
click at [358, 584] on div "Agents [PERSON_NAME] Chat History Samm Reviewed Email [PERSON_NAME][EMAIL_ADDRE…" at bounding box center [864, 368] width 1076 height 643
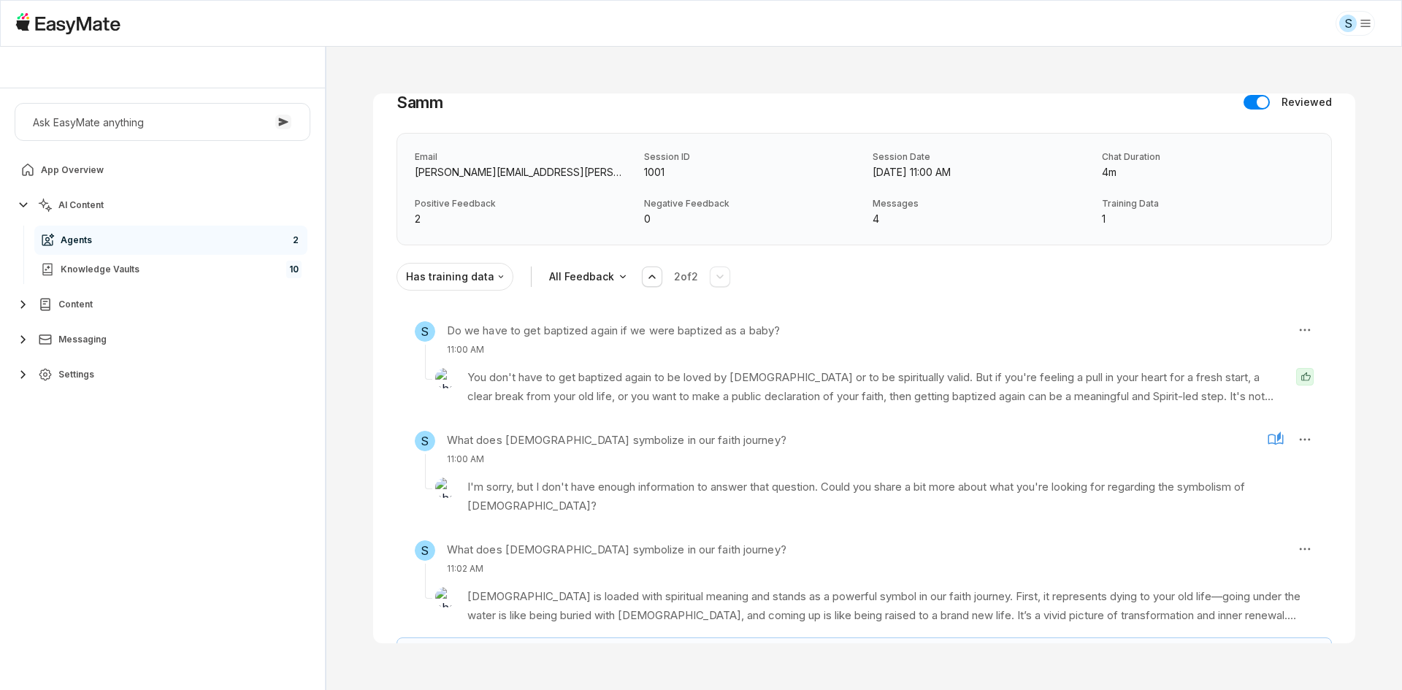
scroll to position [0, 0]
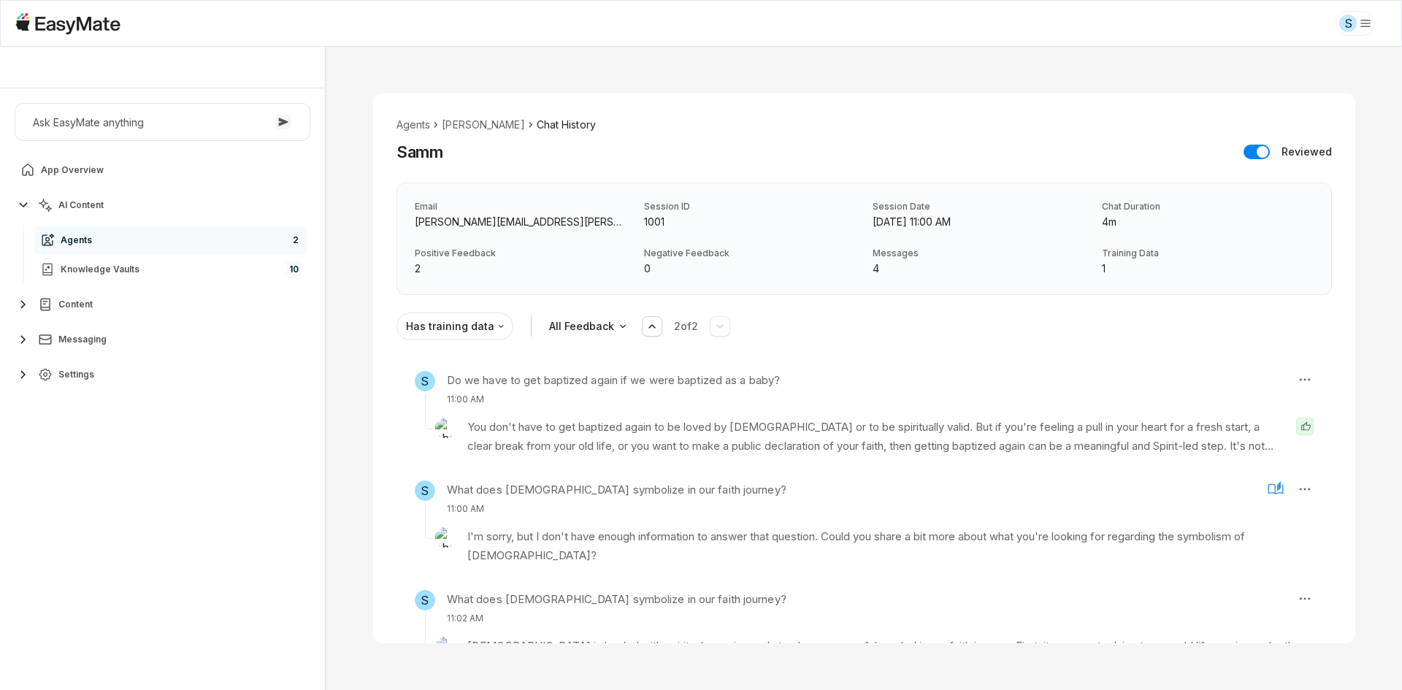
type textarea "*"
